Goal: Information Seeking & Learning: Learn about a topic

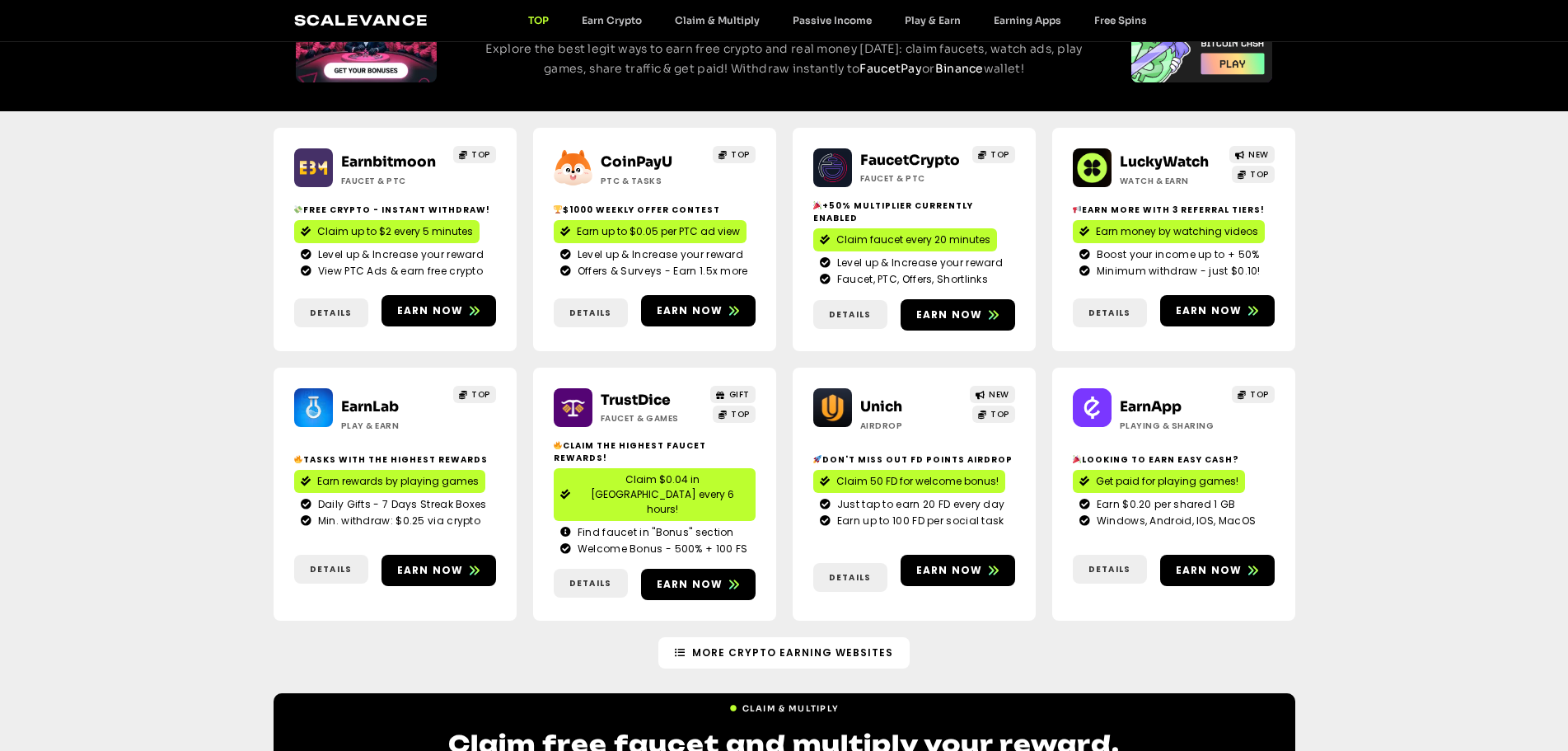
scroll to position [329, 0]
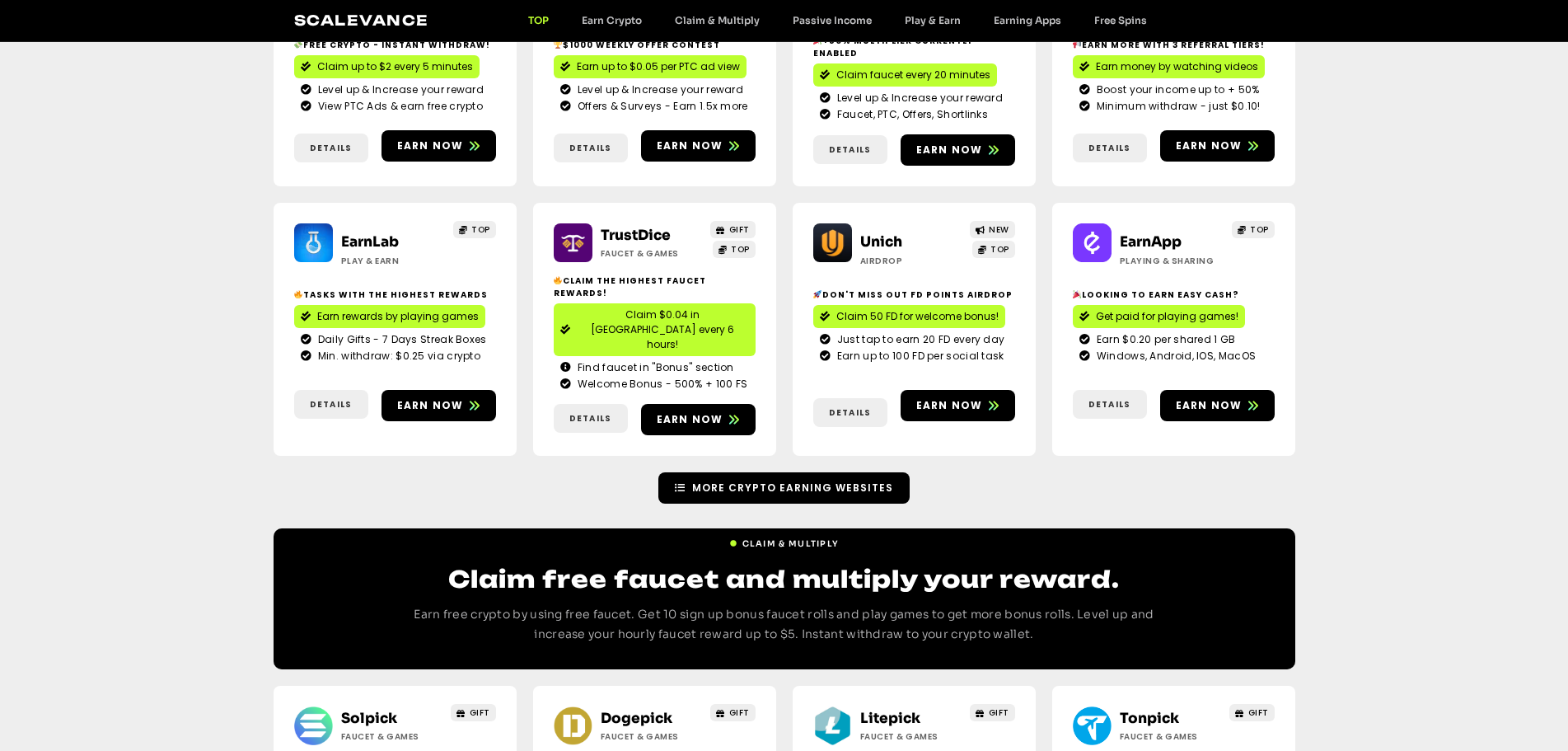
click at [793, 480] on span "More Crypto Earning Websites" at bounding box center [793, 488] width 201 height 14
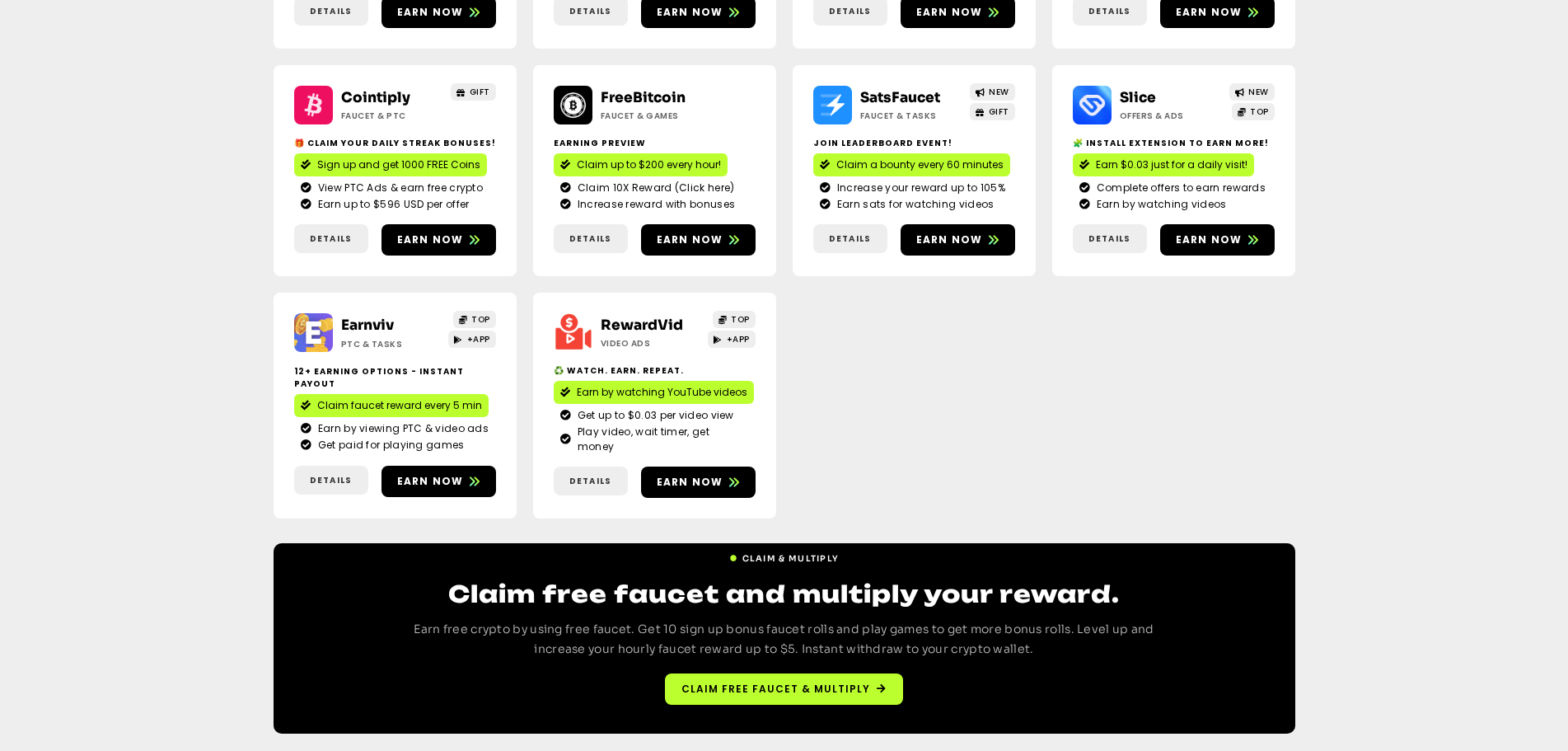
scroll to position [481, 0]
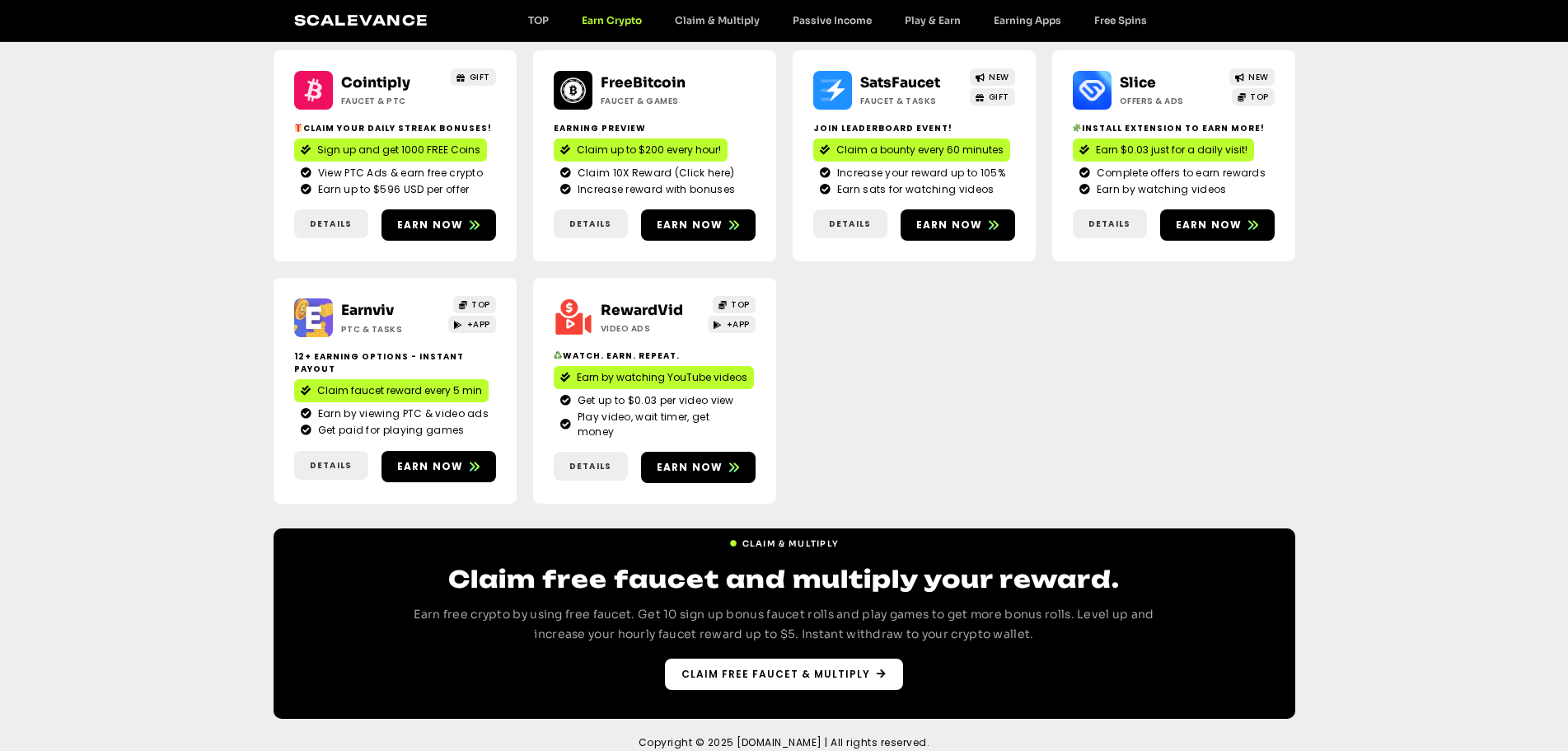
click at [746, 667] on span "Claim free faucet & multiply" at bounding box center [775, 674] width 189 height 14
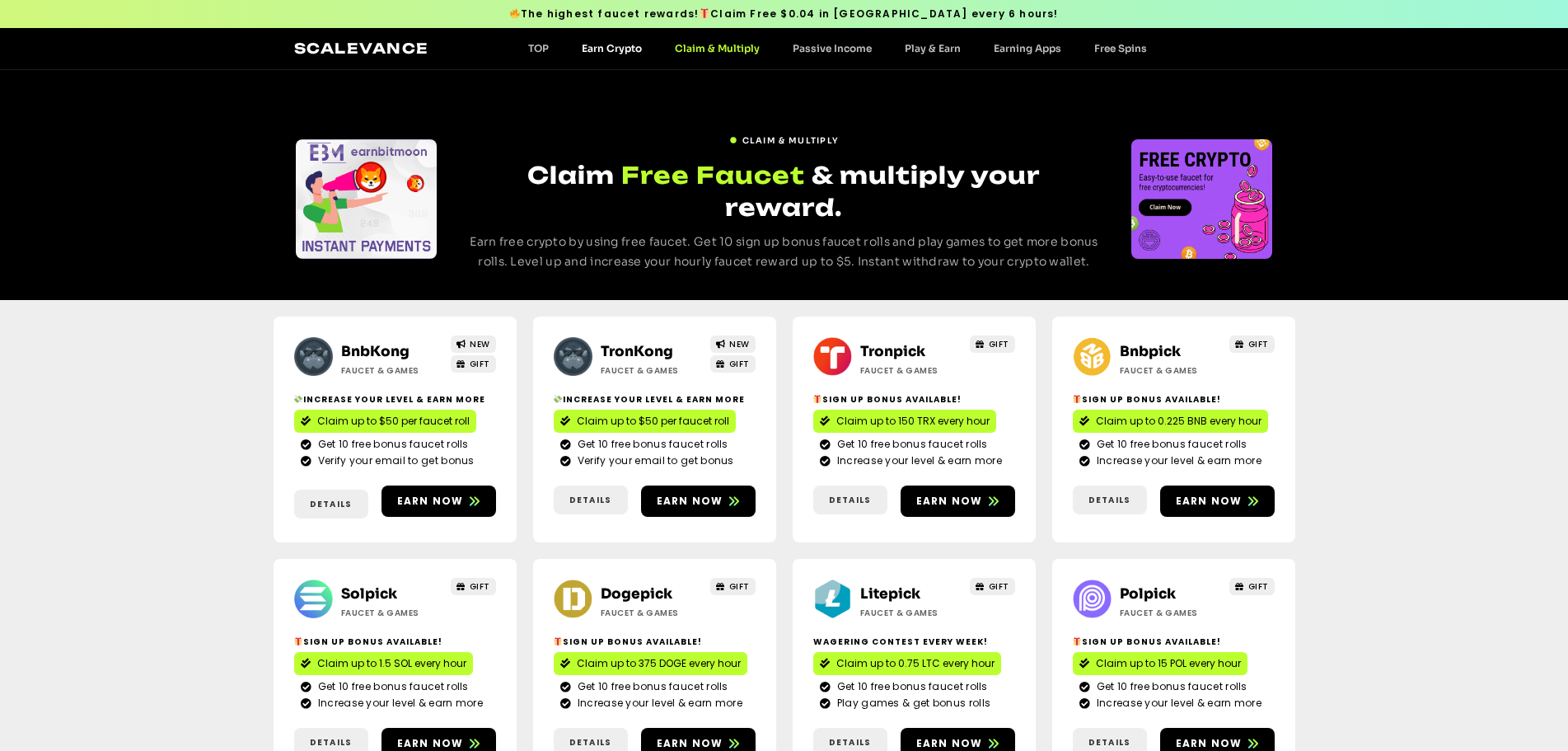
click at [611, 49] on link "Earn Crypto" at bounding box center [612, 48] width 93 height 13
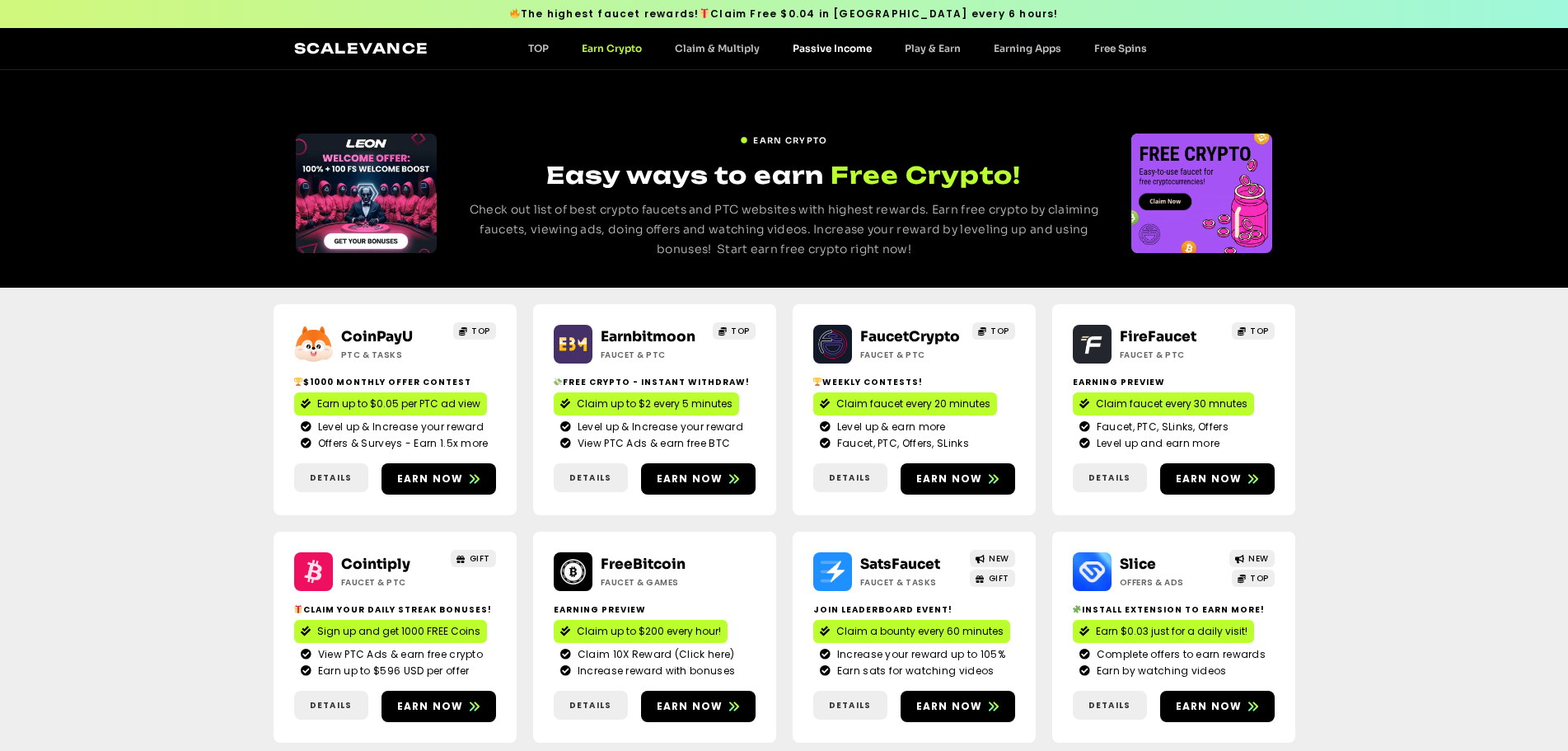
click at [832, 53] on link "Passive Income" at bounding box center [832, 48] width 112 height 13
